Goal: Information Seeking & Learning: Learn about a topic

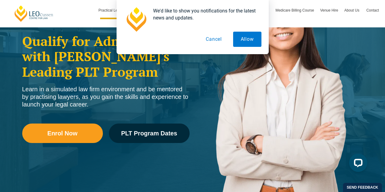
click at [216, 40] on button "Cancel" at bounding box center [213, 39] width 31 height 15
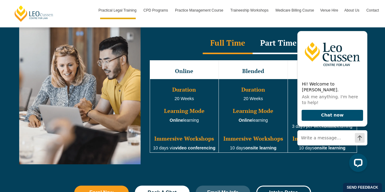
scroll to position [569, 0]
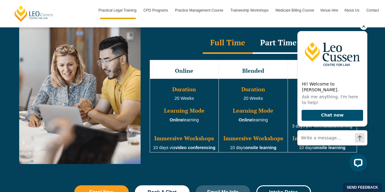
click at [364, 30] on icon "Hide greeting" at bounding box center [363, 26] width 7 height 7
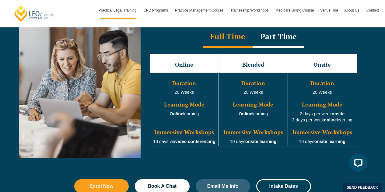
scroll to position [576, 0]
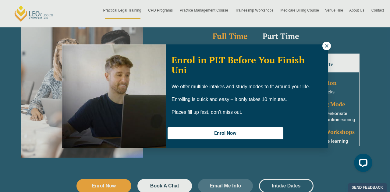
click at [324, 43] on icon at bounding box center [326, 45] width 5 height 5
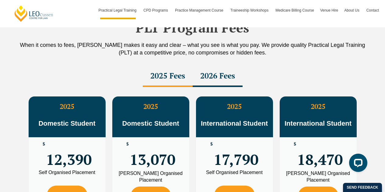
scroll to position [1092, 0]
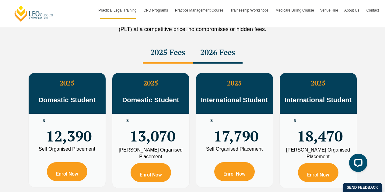
click at [215, 57] on div "2026 Fees" at bounding box center [218, 52] width 50 height 21
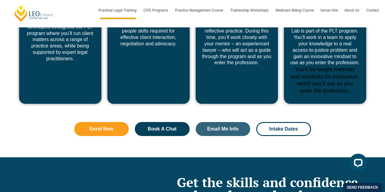
scroll to position [2434, 0]
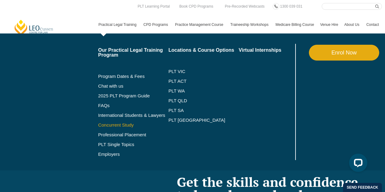
click at [124, 124] on link "Concurrent Study" at bounding box center [133, 125] width 70 height 5
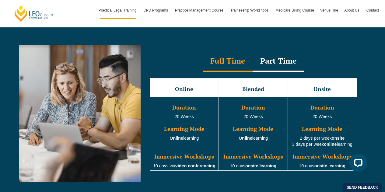
scroll to position [551, 0]
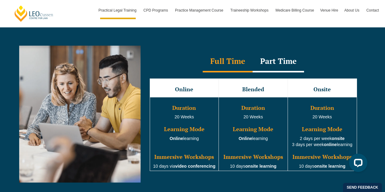
click at [272, 69] on div "Part Time" at bounding box center [278, 61] width 51 height 21
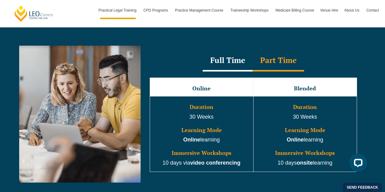
click at [237, 62] on div "Full Time" at bounding box center [228, 60] width 50 height 21
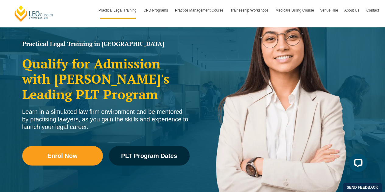
scroll to position [0, 0]
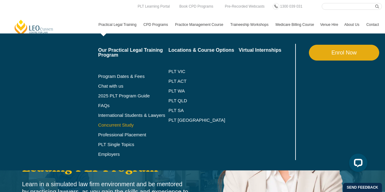
click at [137, 125] on link "Concurrent Study" at bounding box center [133, 125] width 70 height 5
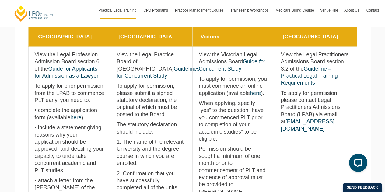
scroll to position [282, 0]
